Goal: Use online tool/utility: Utilize a website feature to perform a specific function

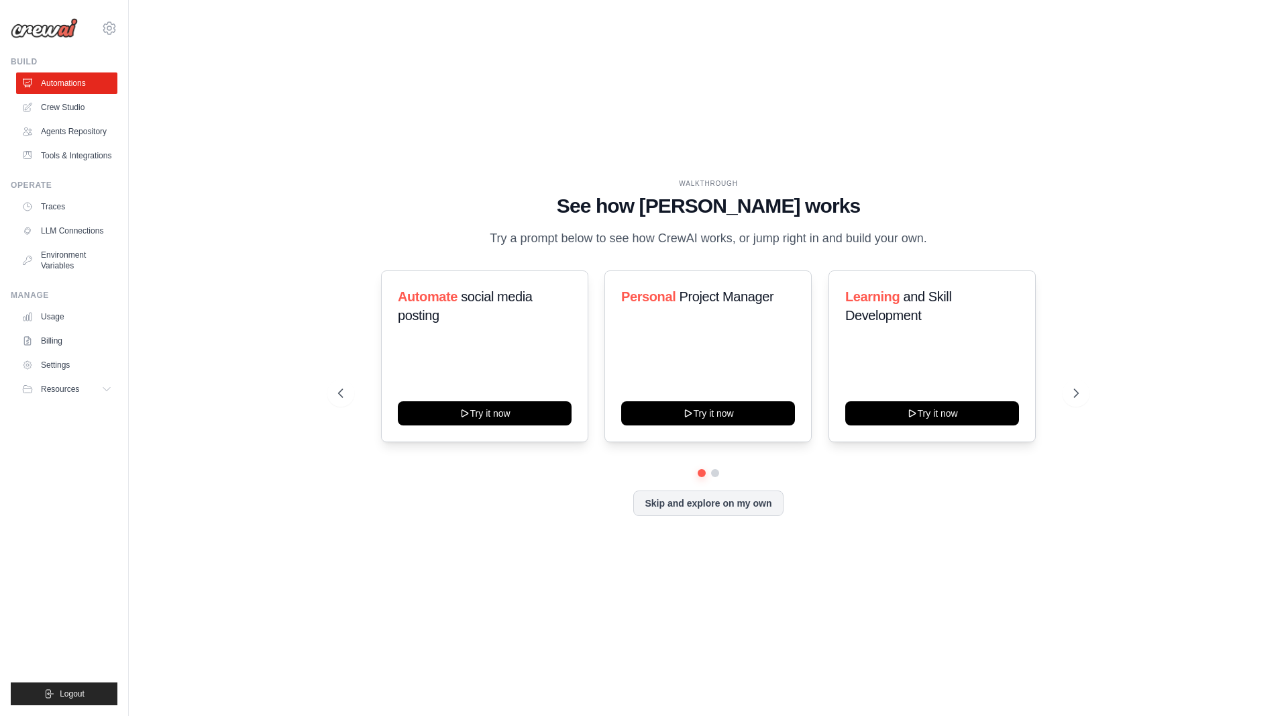
click at [277, 149] on div "WALKTHROUGH See how [PERSON_NAME] works Try a prompt below to see how [PERSON_N…" at bounding box center [708, 357] width 1116 height 689
click at [82, 108] on link "Crew Studio" at bounding box center [67, 107] width 101 height 21
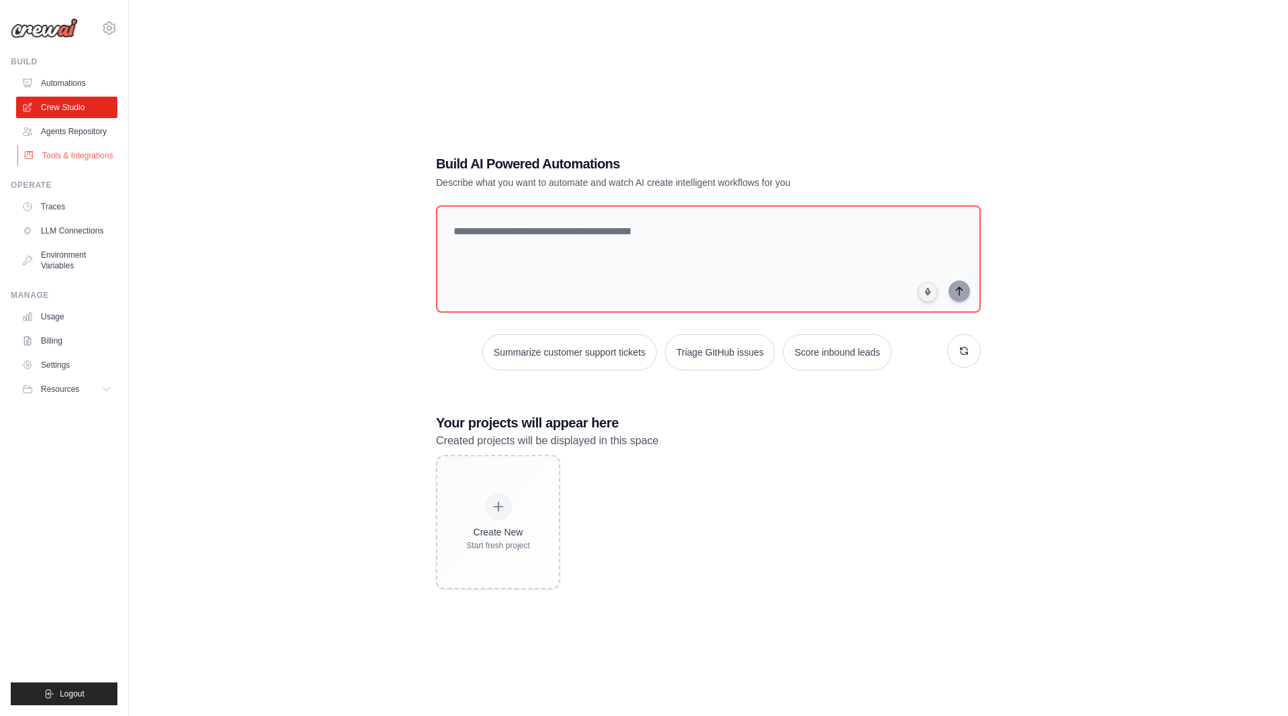
click at [78, 157] on link "Tools & Integrations" at bounding box center [67, 155] width 101 height 21
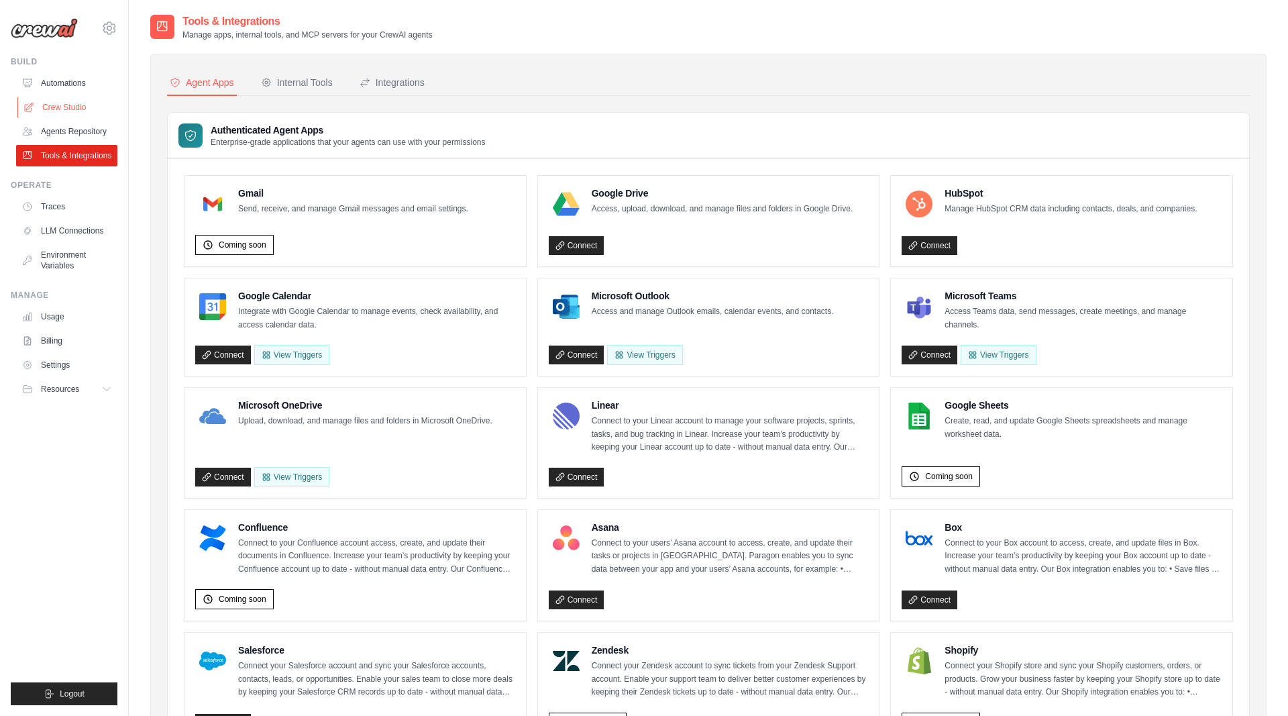
click at [66, 109] on link "Crew Studio" at bounding box center [67, 107] width 101 height 21
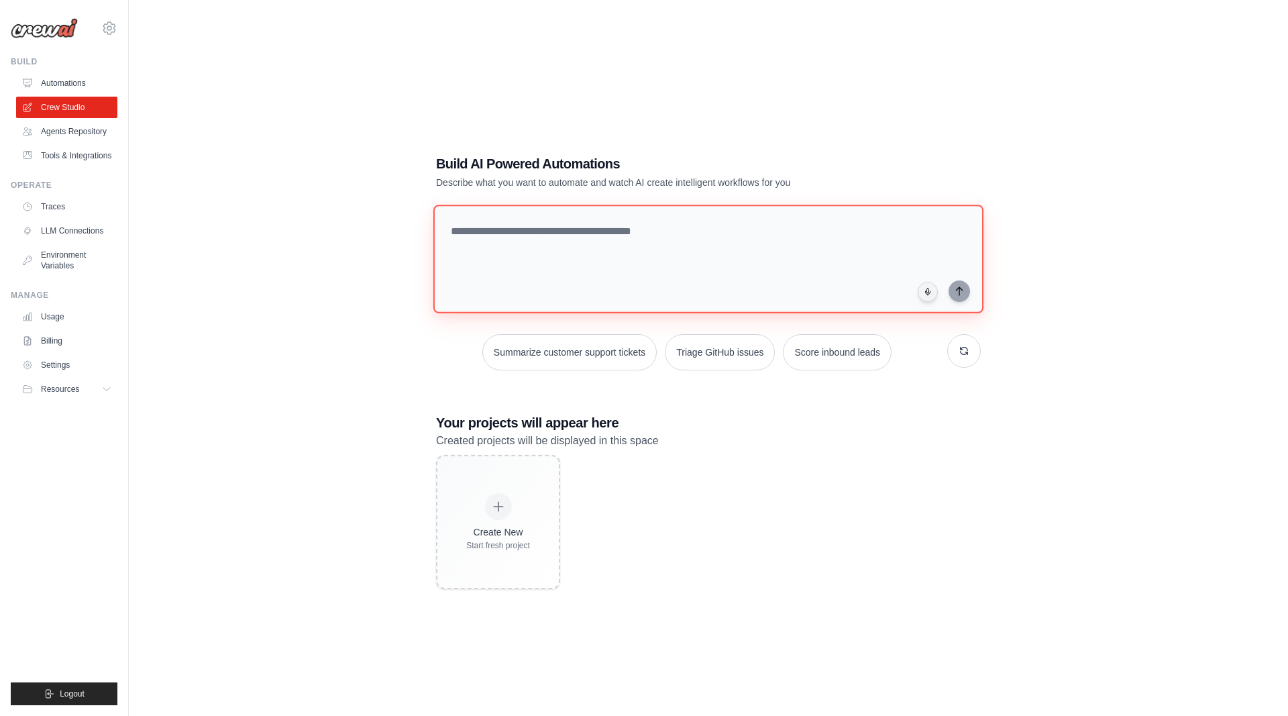
click at [796, 246] on textarea at bounding box center [708, 259] width 550 height 109
click at [806, 234] on textarea at bounding box center [708, 259] width 550 height 109
type textarea "*"
click at [846, 231] on textarea "**********" at bounding box center [708, 259] width 550 height 109
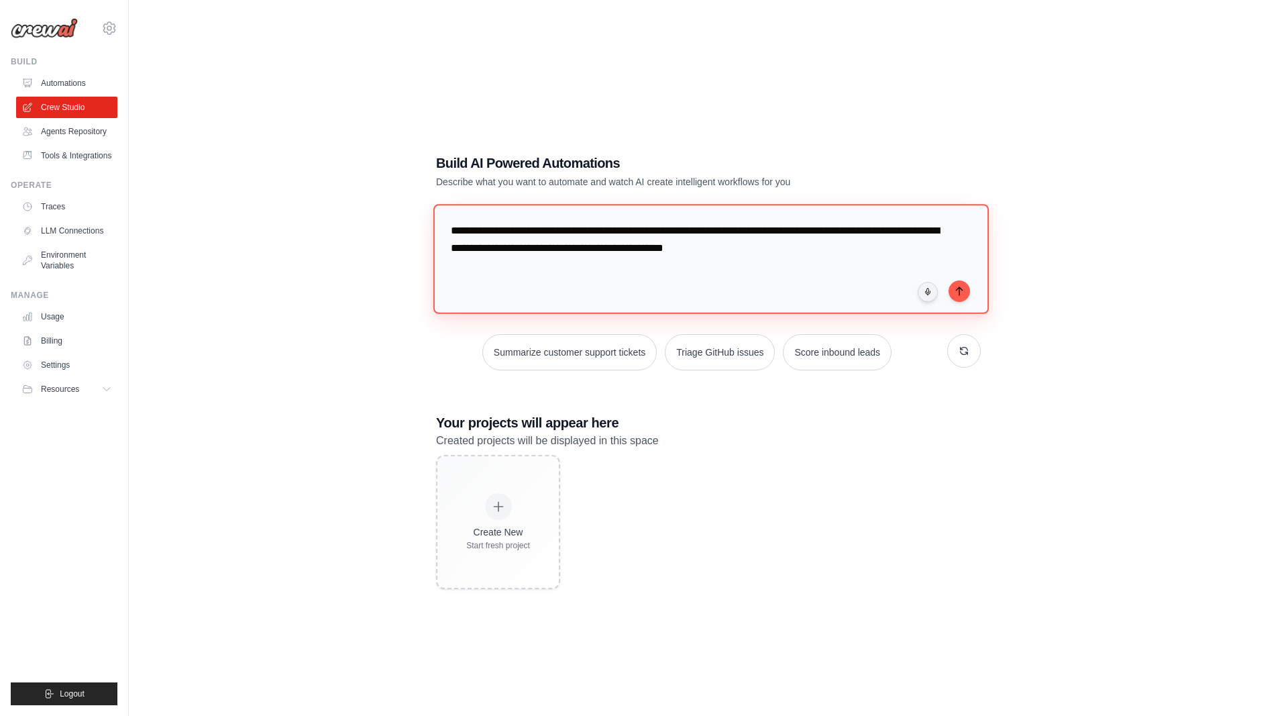
click at [727, 243] on textarea "**********" at bounding box center [710, 258] width 555 height 109
paste textarea "**********"
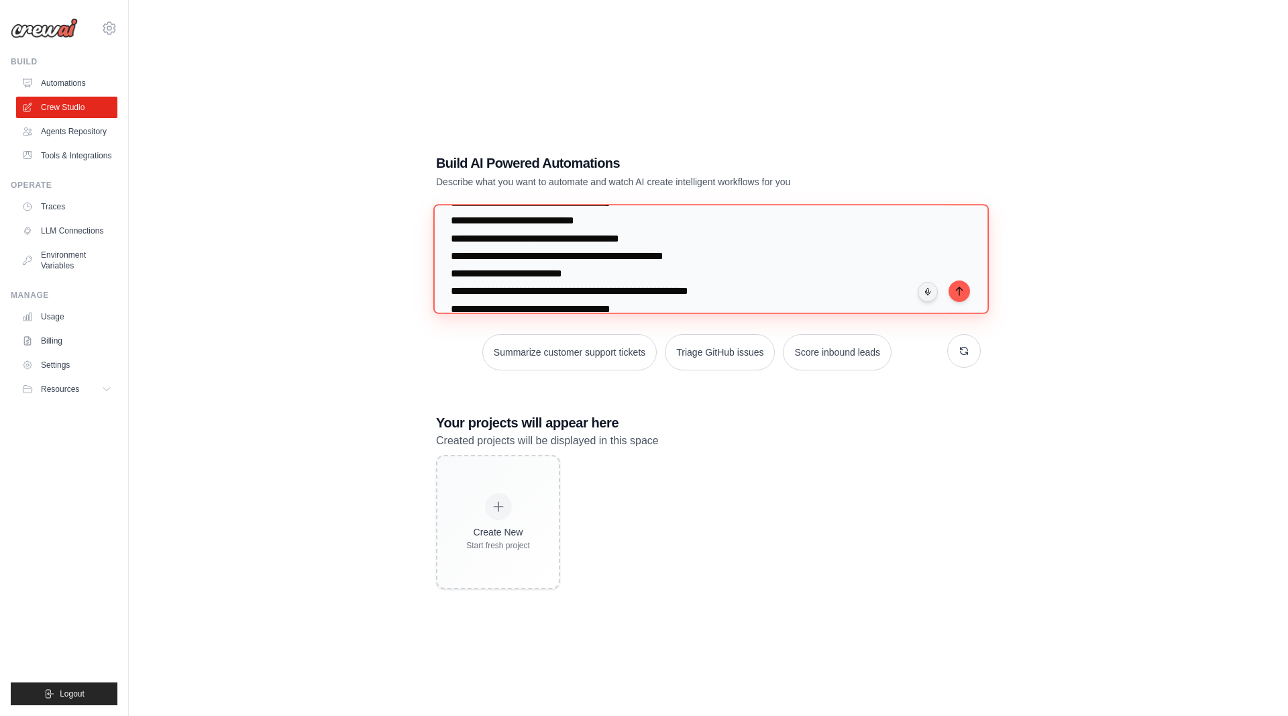
scroll to position [297, 0]
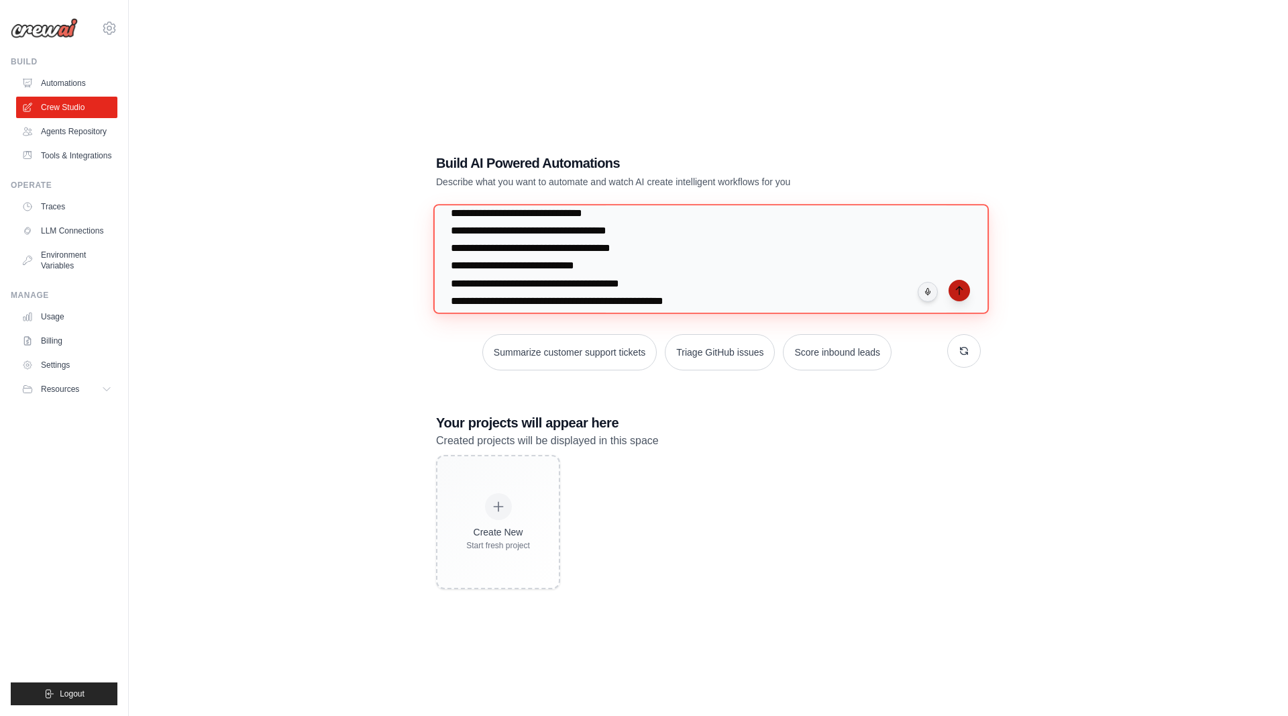
type textarea "**********"
click at [960, 290] on icon "submit" at bounding box center [959, 290] width 11 height 11
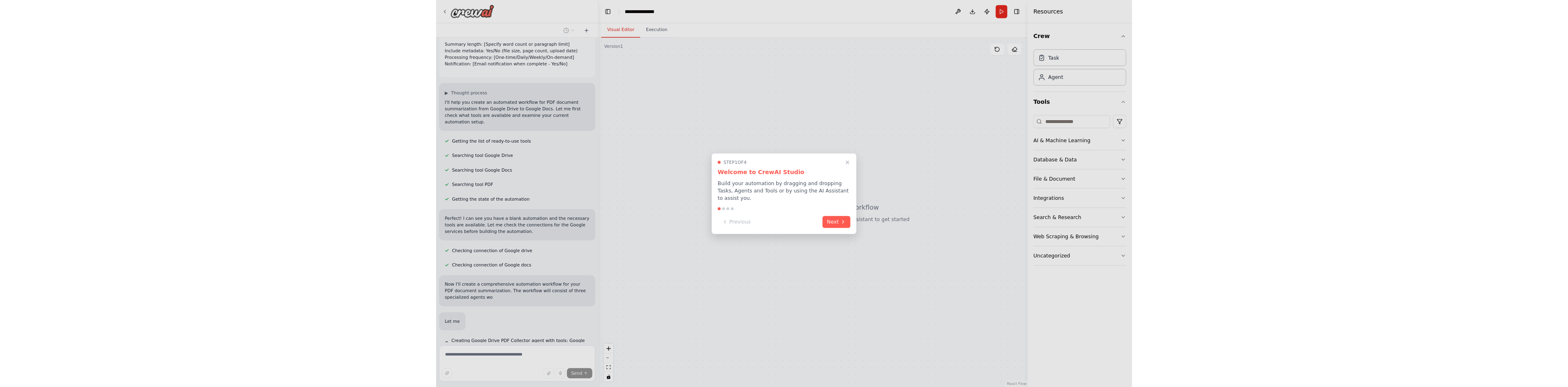
scroll to position [316, 0]
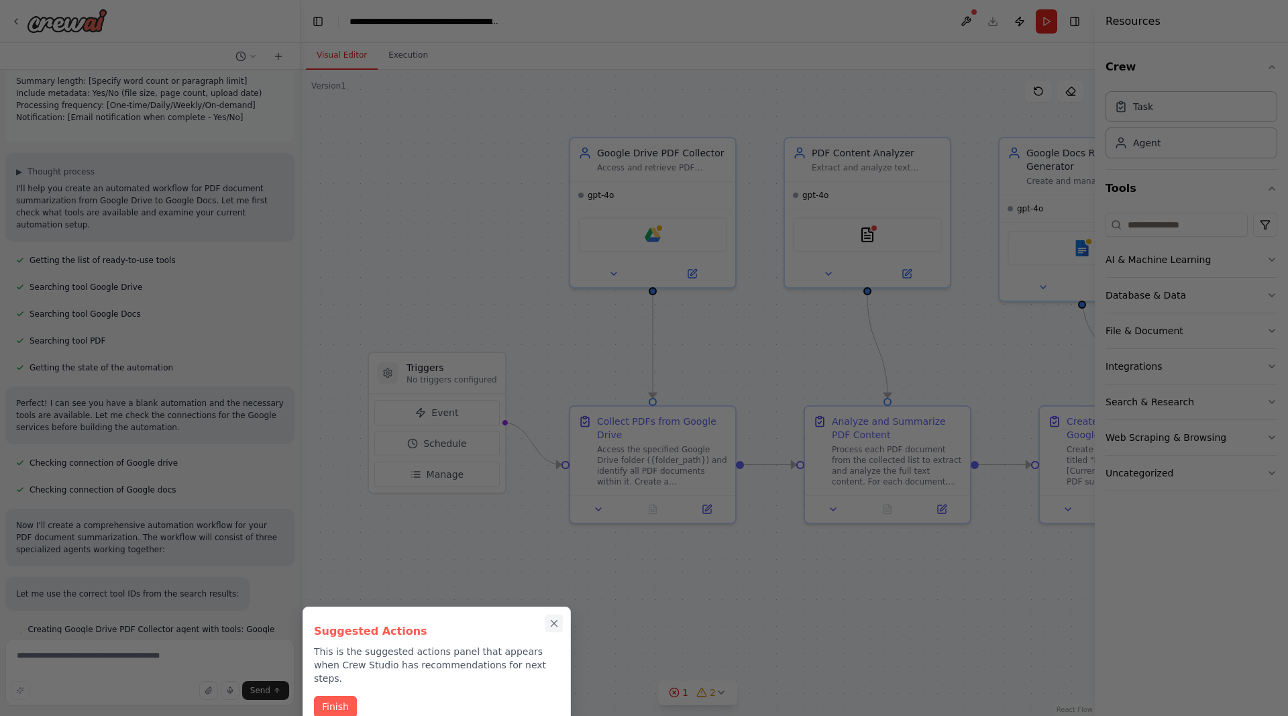
click at [559, 620] on icon "Close walkthrough" at bounding box center [554, 623] width 12 height 12
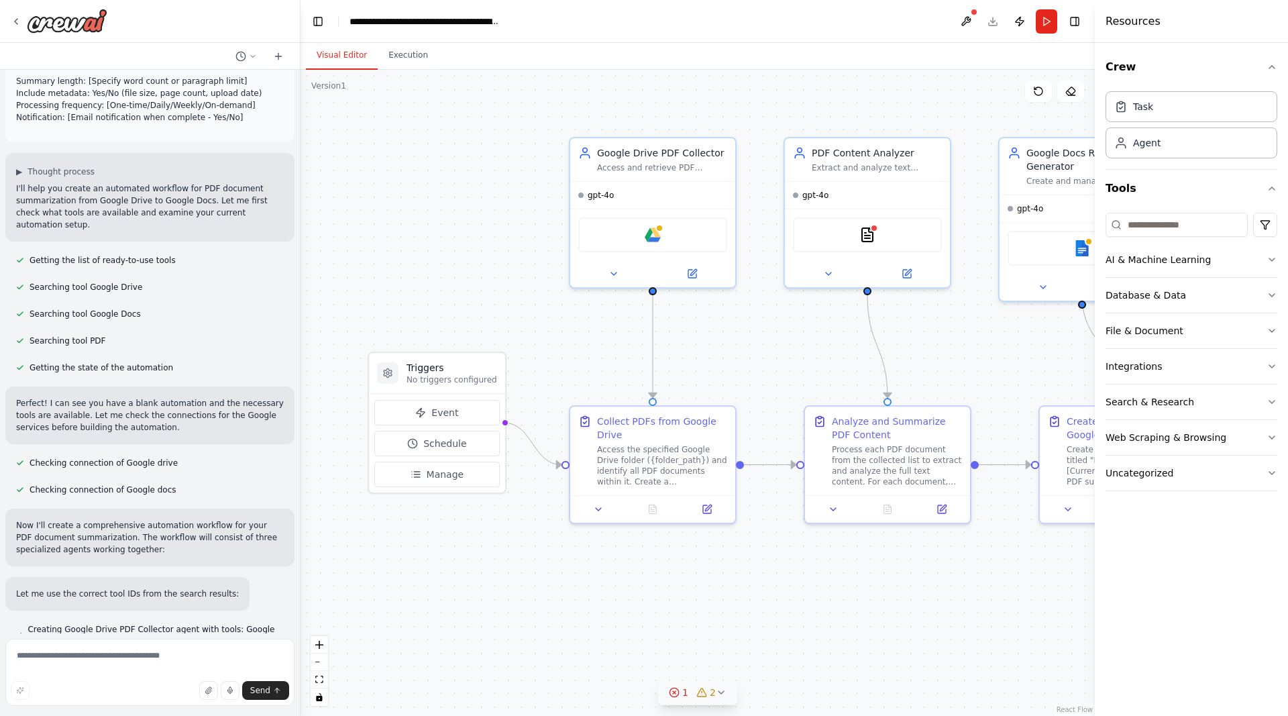
click at [674, 692] on icon at bounding box center [674, 692] width 11 height 11
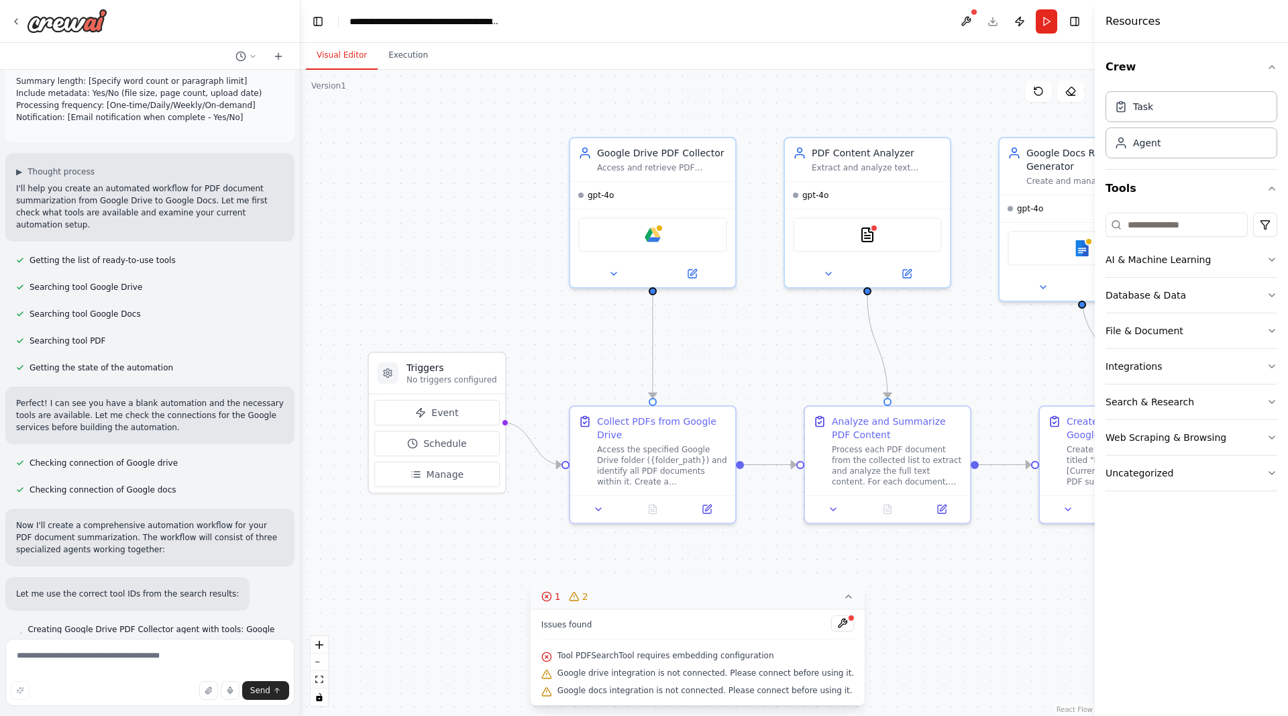
click at [843, 598] on icon at bounding box center [848, 596] width 11 height 11
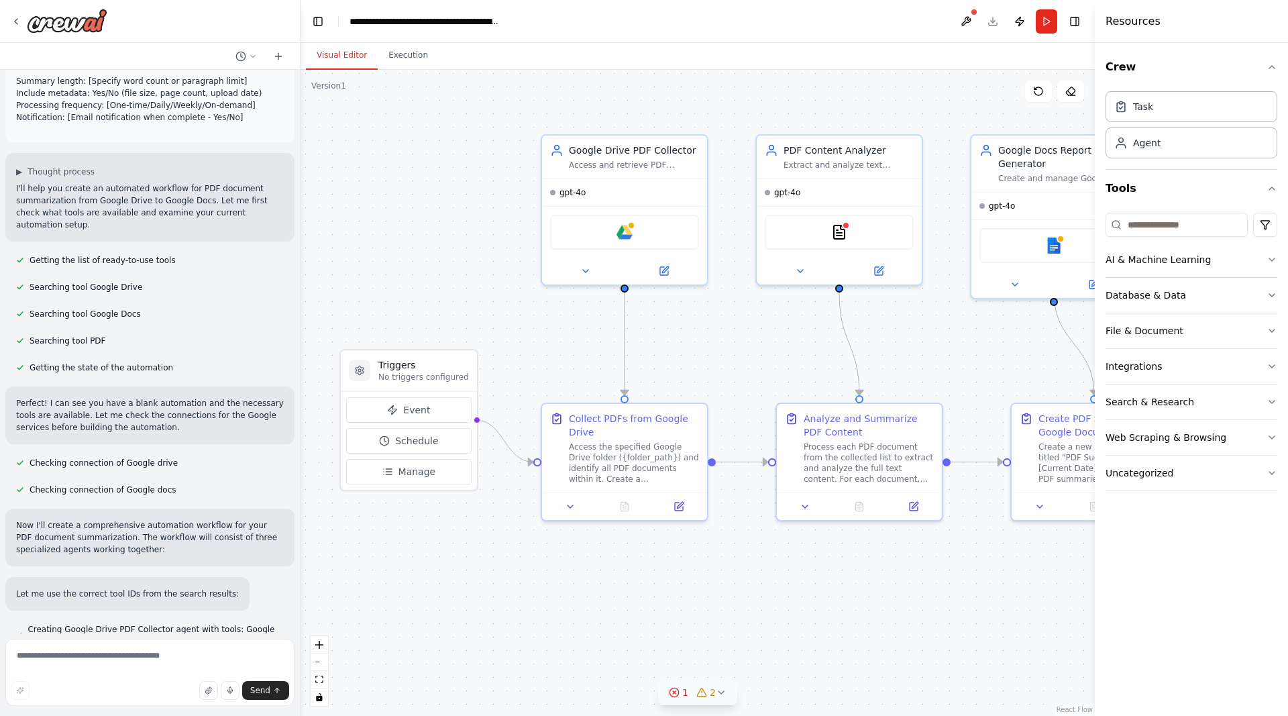
drag, startPoint x: 951, startPoint y: 607, endPoint x: 694, endPoint y: 622, distance: 258.0
click at [694, 622] on div ".deletable-edge-delete-btn { width: 20px; height: 20px; border: 0px solid #ffff…" at bounding box center [698, 393] width 794 height 646
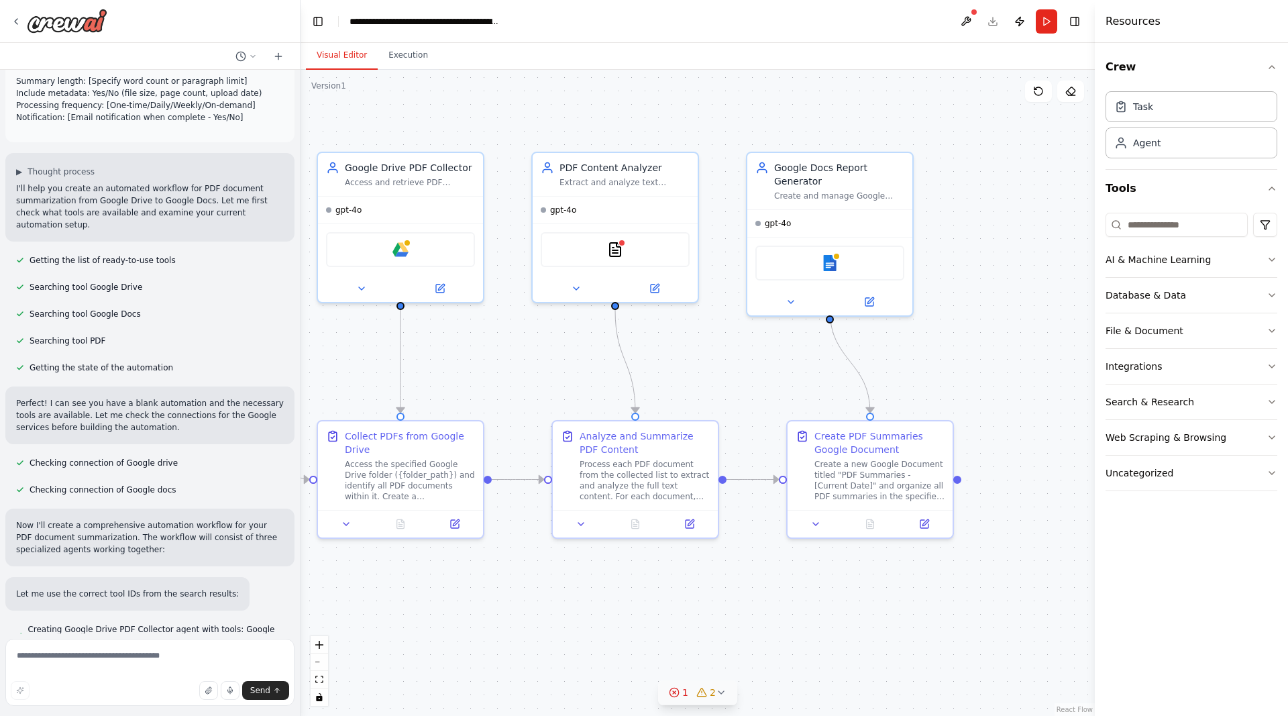
drag, startPoint x: 780, startPoint y: 614, endPoint x: 926, endPoint y: 608, distance: 146.4
click at [926, 608] on div ".deletable-edge-delete-btn { width: 20px; height: 20px; border: 0px solid #ffff…" at bounding box center [698, 393] width 794 height 646
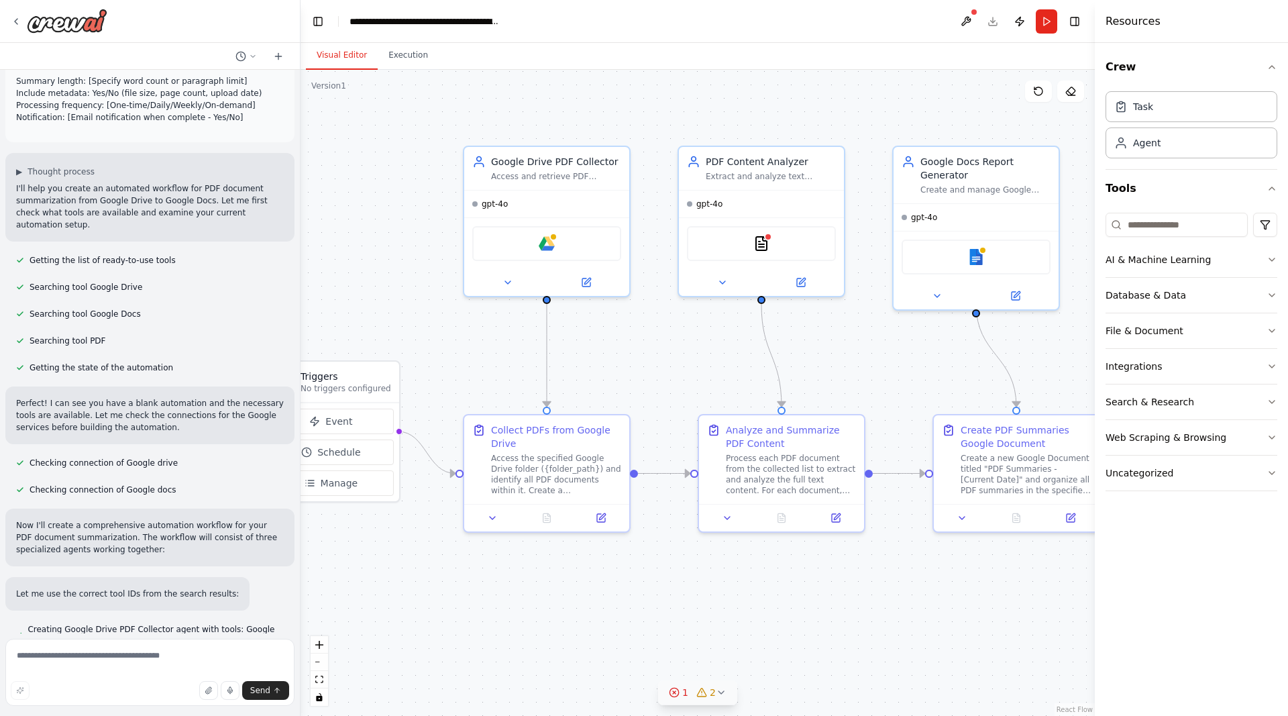
drag, startPoint x: 781, startPoint y: 614, endPoint x: 878, endPoint y: 608, distance: 97.4
click at [881, 610] on div ".deletable-edge-delete-btn { width: 20px; height: 20px; border: 0px solid #ffff…" at bounding box center [698, 393] width 794 height 646
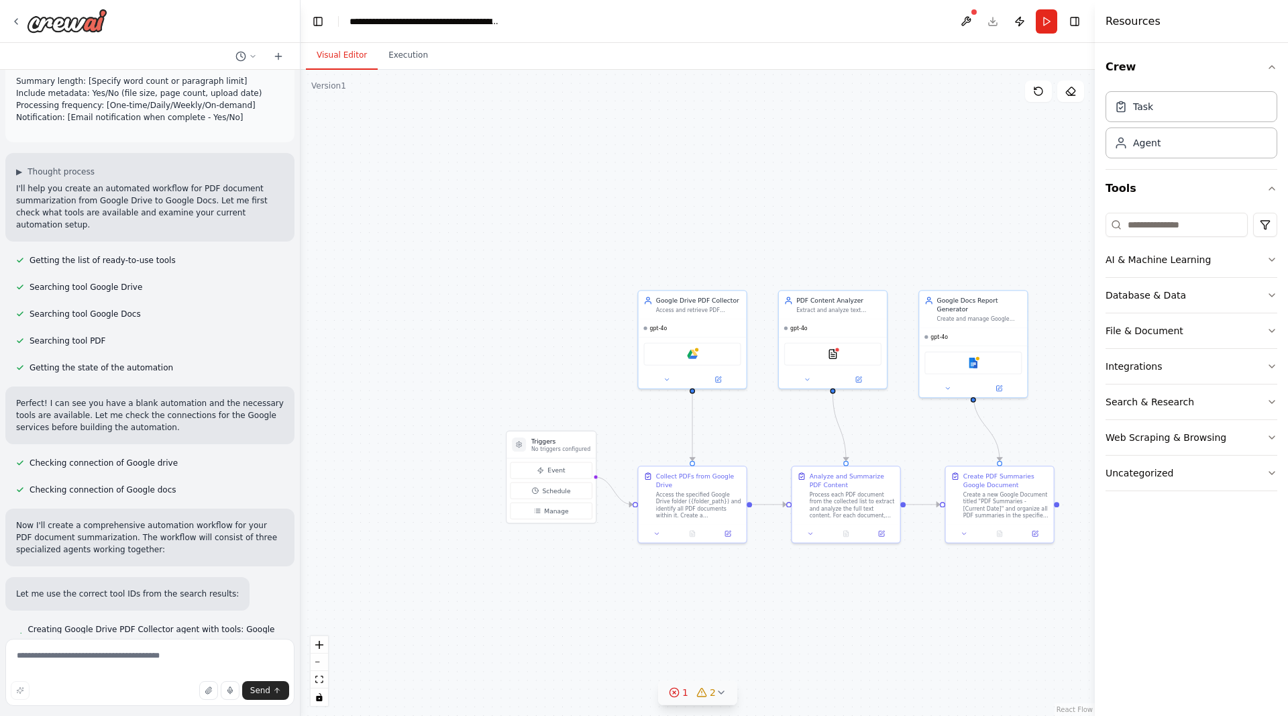
drag, startPoint x: 912, startPoint y: 604, endPoint x: 775, endPoint y: 539, distance: 150.9
click at [778, 541] on div ".deletable-edge-delete-btn { width: 20px; height: 20px; border: 0px solid #ffff…" at bounding box center [698, 393] width 794 height 646
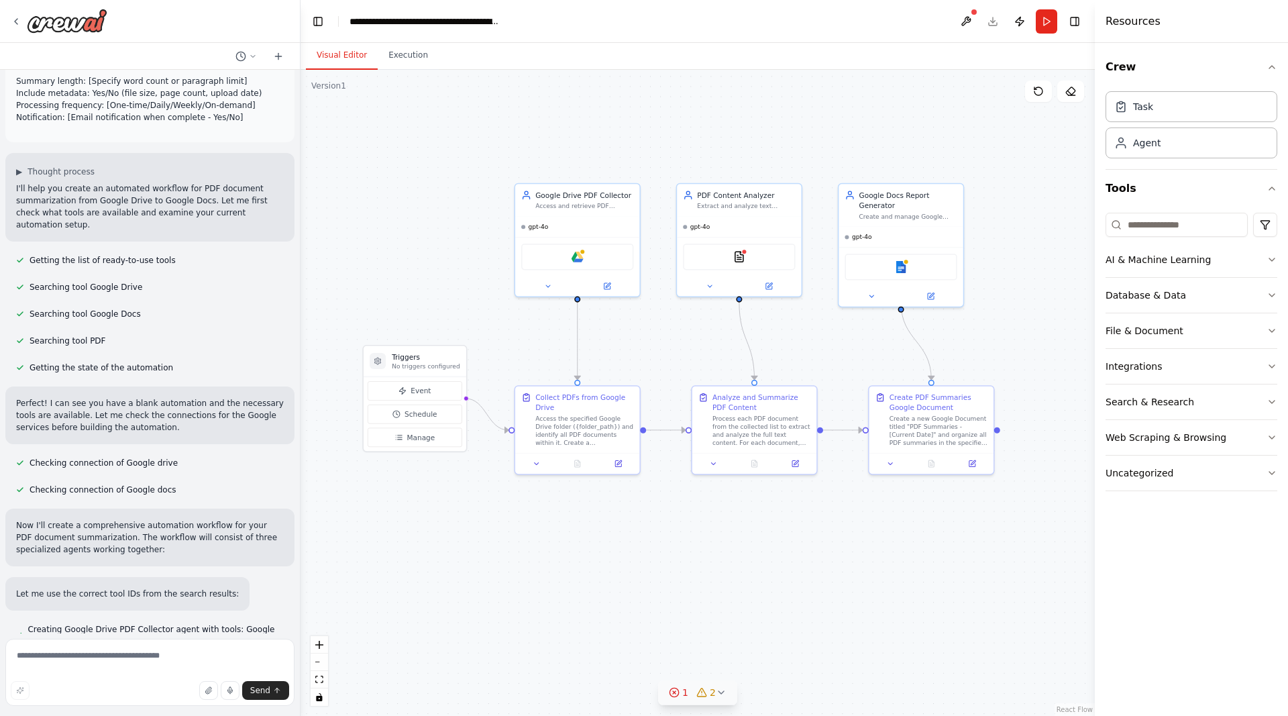
drag, startPoint x: 747, startPoint y: 564, endPoint x: 764, endPoint y: 545, distance: 25.2
click at [764, 545] on div ".deletable-edge-delete-btn { width: 20px; height: 20px; border: 0px solid #ffff…" at bounding box center [698, 393] width 794 height 646
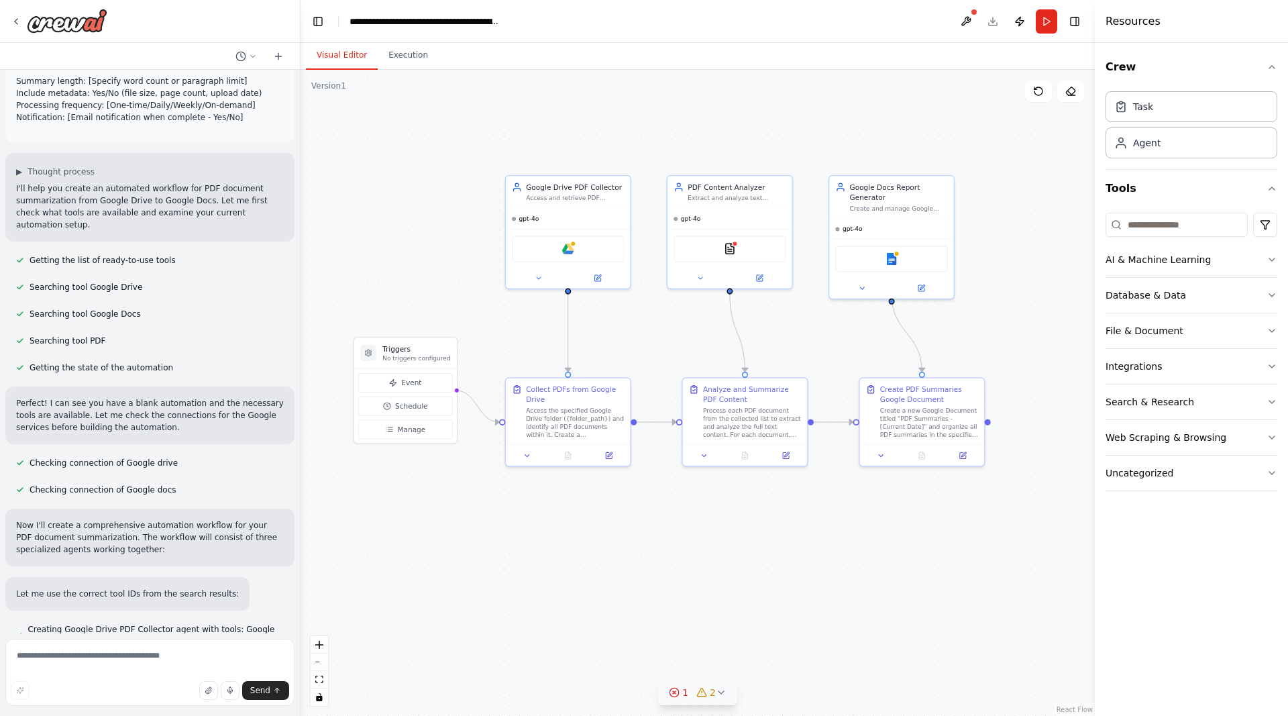
click at [698, 495] on div ".deletable-edge-delete-btn { width: 20px; height: 20px; border: 0px solid #ffff…" at bounding box center [698, 393] width 794 height 646
drag, startPoint x: 694, startPoint y: 488, endPoint x: 707, endPoint y: 487, distance: 12.8
click at [707, 487] on div ".deletable-edge-delete-btn { width: 20px; height: 20px; border: 0px solid #ffff…" at bounding box center [698, 393] width 794 height 646
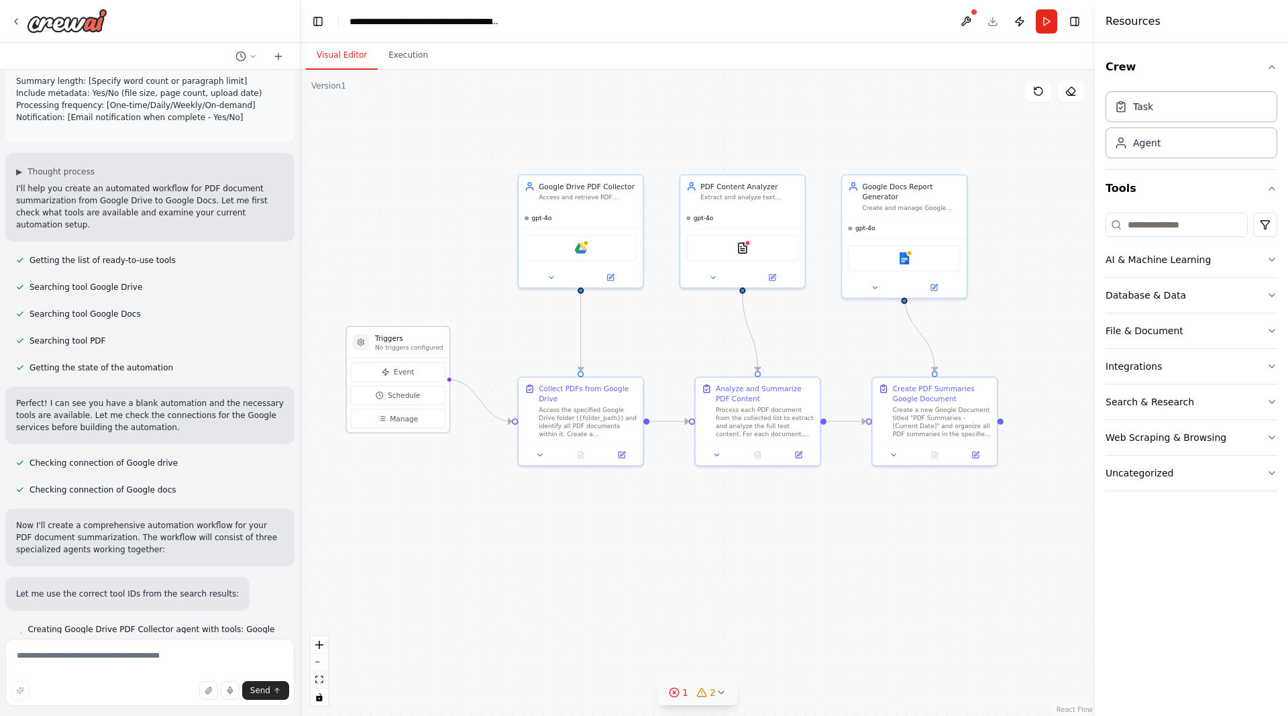
drag, startPoint x: 445, startPoint y: 345, endPoint x: 429, endPoint y: 335, distance: 19.3
click at [429, 335] on h3 "Triggers" at bounding box center [409, 338] width 68 height 10
click at [592, 395] on div "Collect PDFs from Google Drive" at bounding box center [588, 392] width 98 height 20
click at [626, 455] on button at bounding box center [621, 453] width 35 height 12
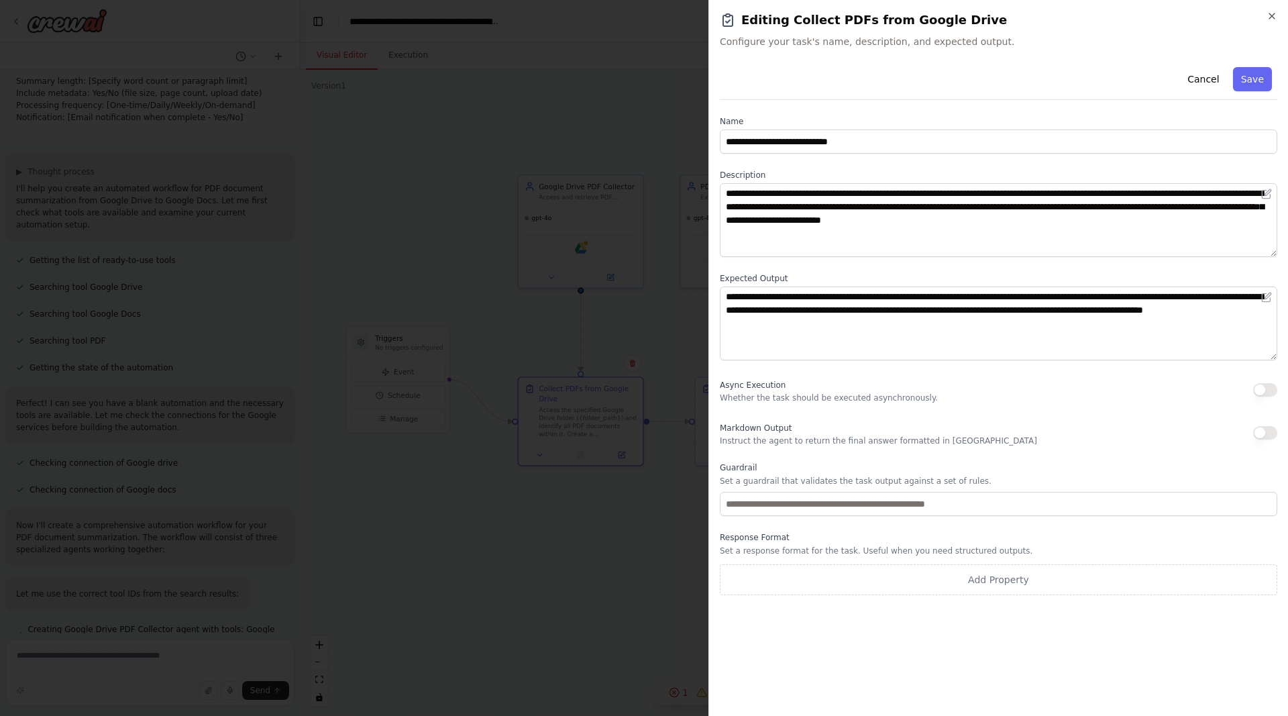
click at [603, 319] on body "WORKFLOW: PDF Document Summarization from Google Drive to Google Docs OBJECTIVE…" at bounding box center [644, 358] width 1288 height 716
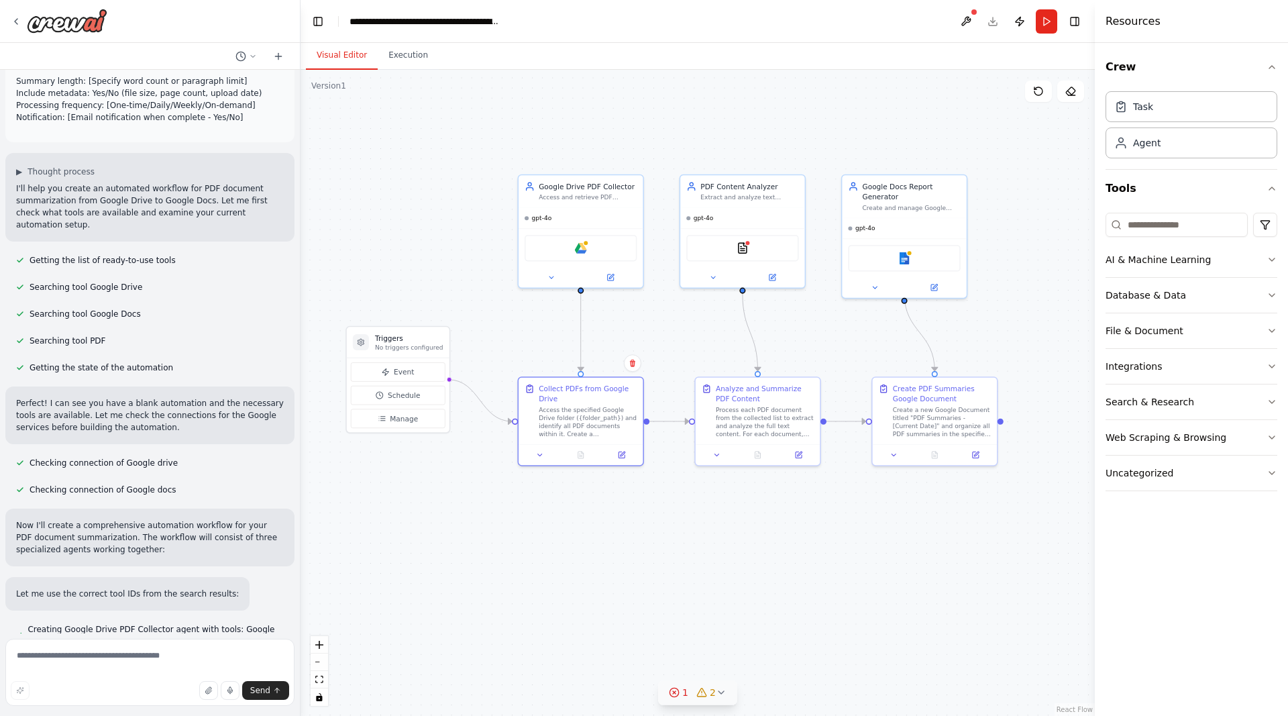
drag, startPoint x: 665, startPoint y: 321, endPoint x: 639, endPoint y: 317, distance: 27.1
click at [639, 317] on div ".deletable-edge-delete-btn { width: 20px; height: 20px; border: 0px solid #ffff…" at bounding box center [698, 393] width 794 height 646
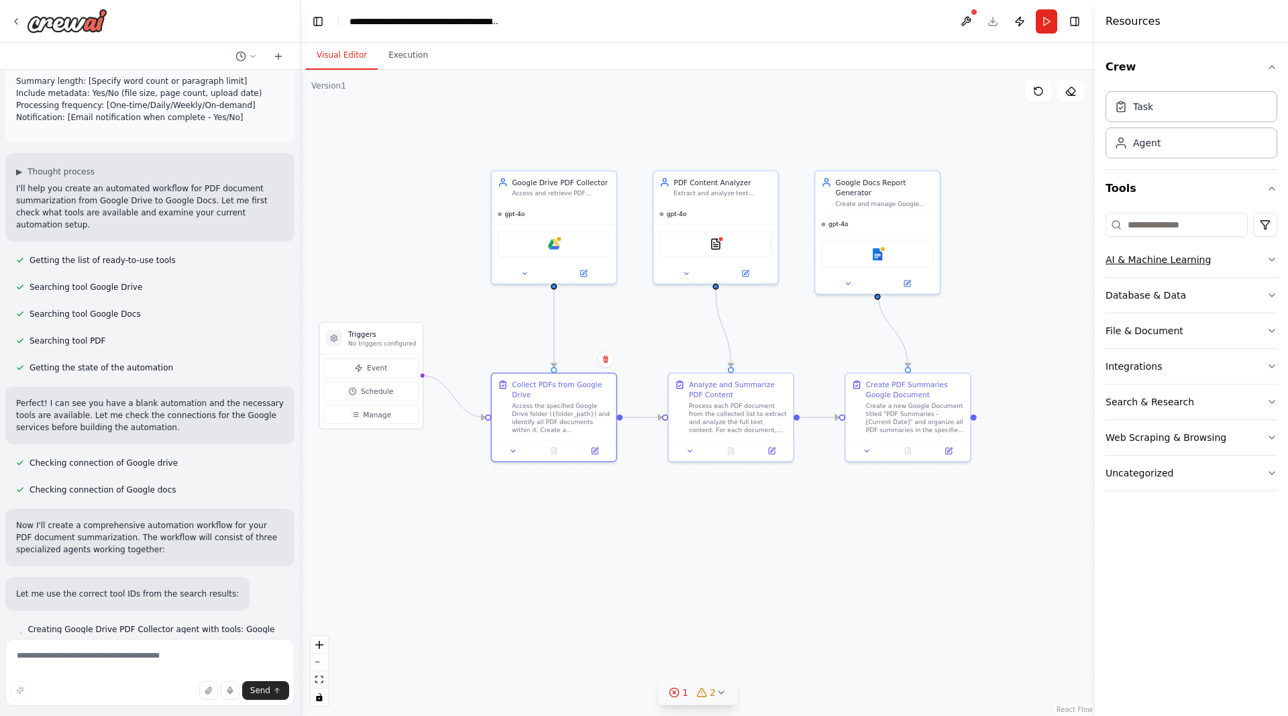
click at [1186, 253] on div "AI & Machine Learning" at bounding box center [1158, 259] width 105 height 13
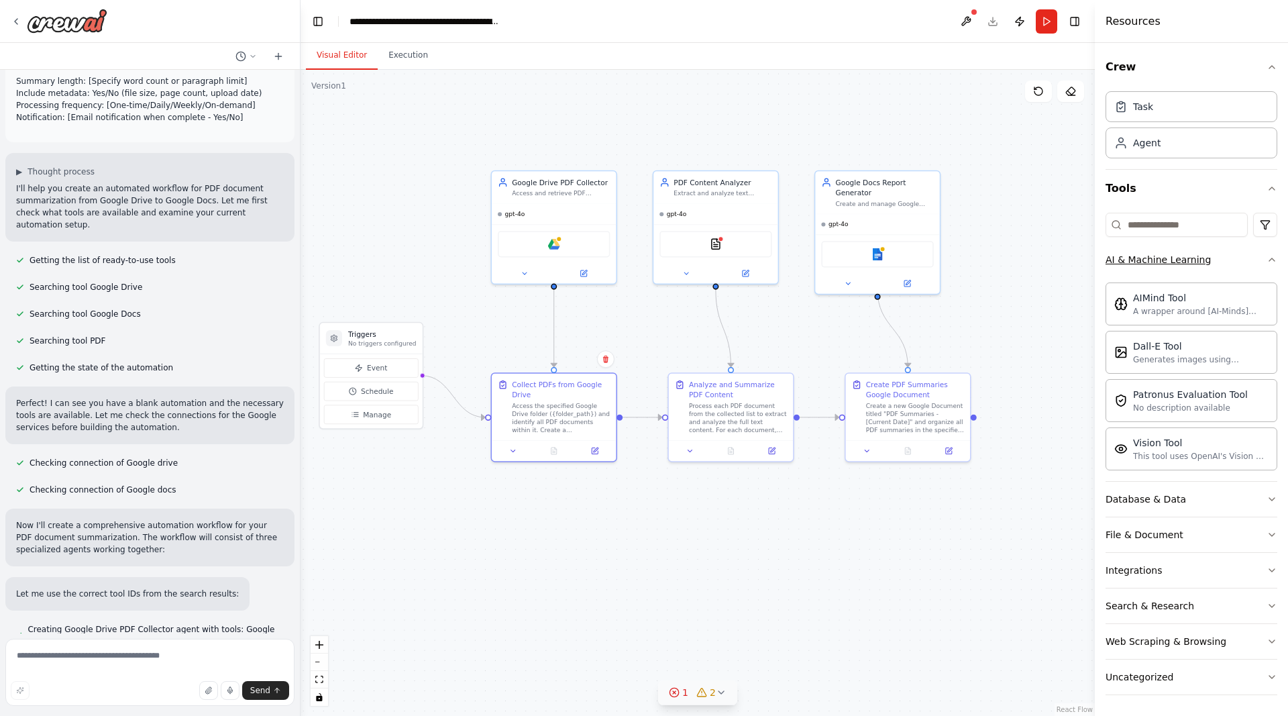
click at [1187, 253] on div "AI & Machine Learning" at bounding box center [1158, 259] width 105 height 13
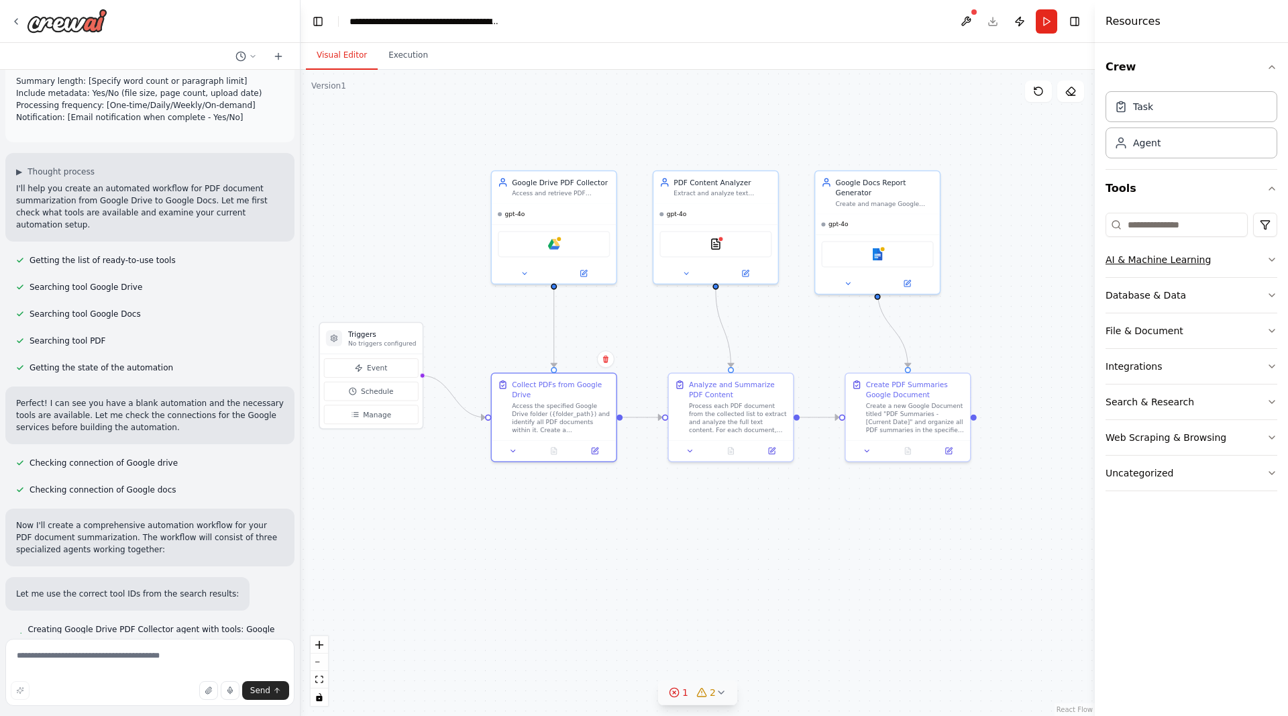
click at [1197, 254] on div "AI & Machine Learning" at bounding box center [1158, 259] width 105 height 13
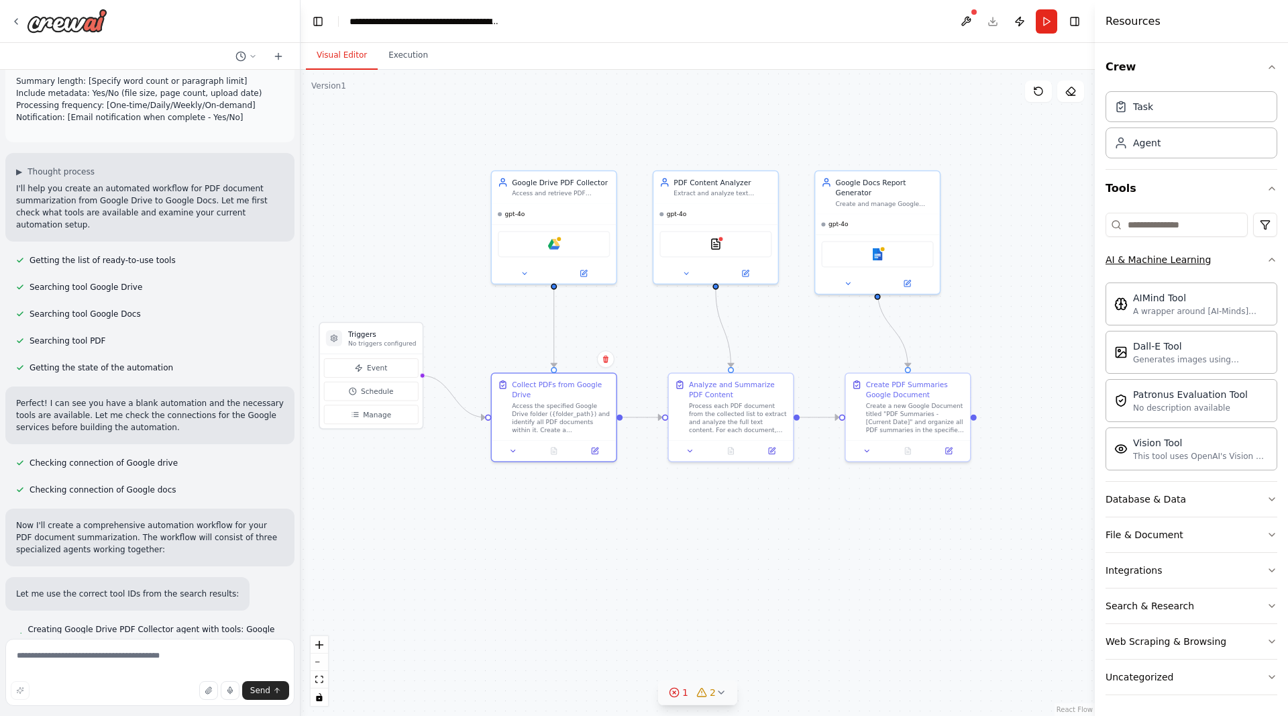
click at [1197, 254] on div "AI & Machine Learning" at bounding box center [1158, 259] width 105 height 13
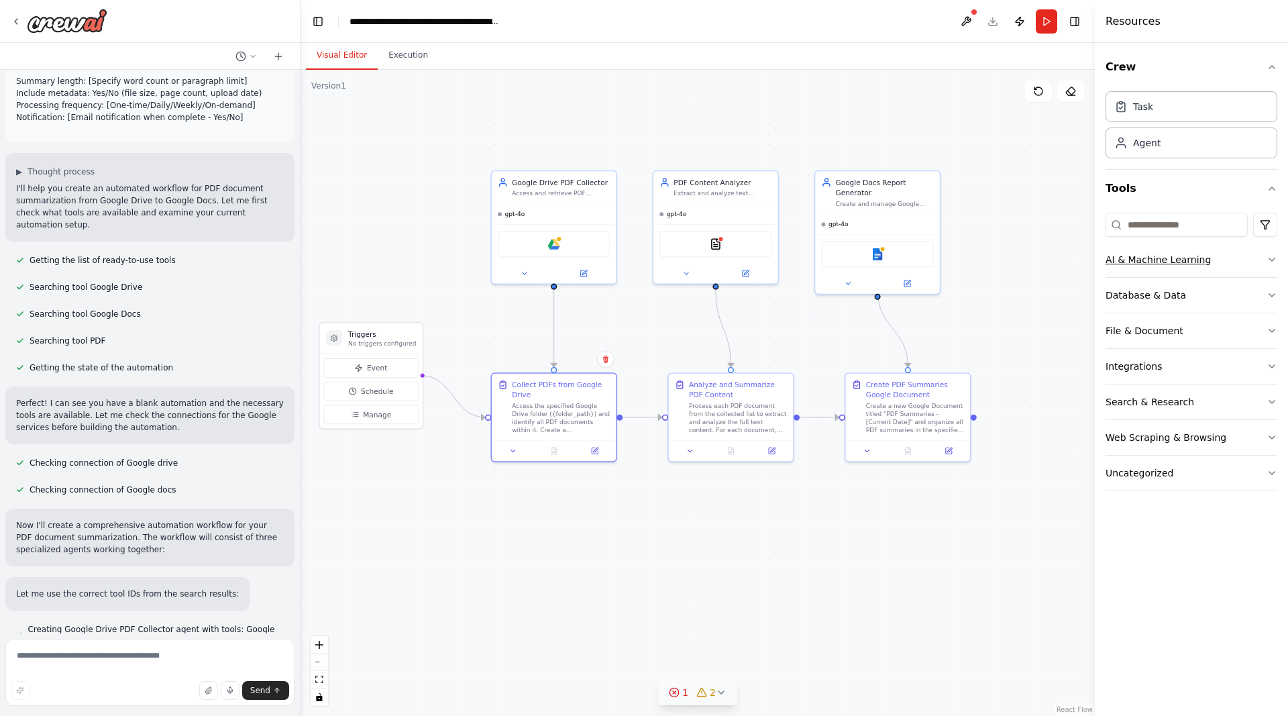
click at [1197, 254] on div "AI & Machine Learning" at bounding box center [1158, 259] width 105 height 13
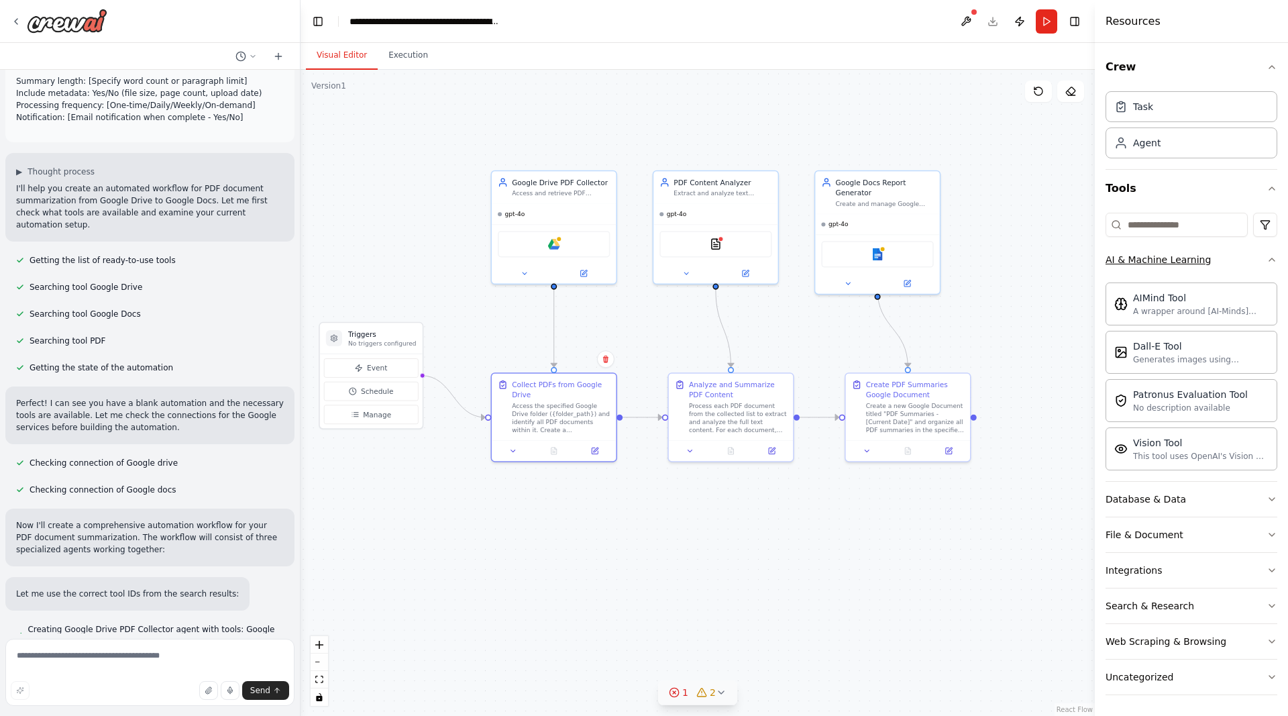
click at [1197, 254] on div "AI & Machine Learning" at bounding box center [1158, 259] width 105 height 13
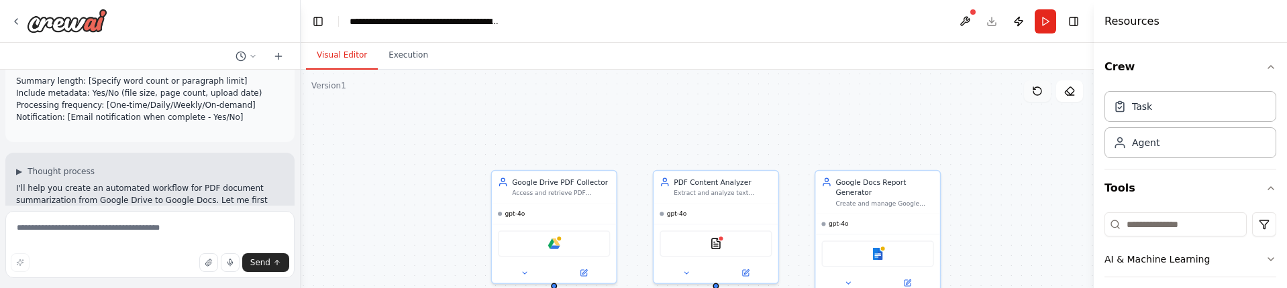
click at [1039, 99] on button at bounding box center [1037, 90] width 27 height 21
click at [1034, 145] on div ".deletable-edge-delete-btn { width: 20px; height: 20px; border: 0px solid #ffff…" at bounding box center [697, 237] width 793 height 335
